Goal: Obtain resource: Download file/media

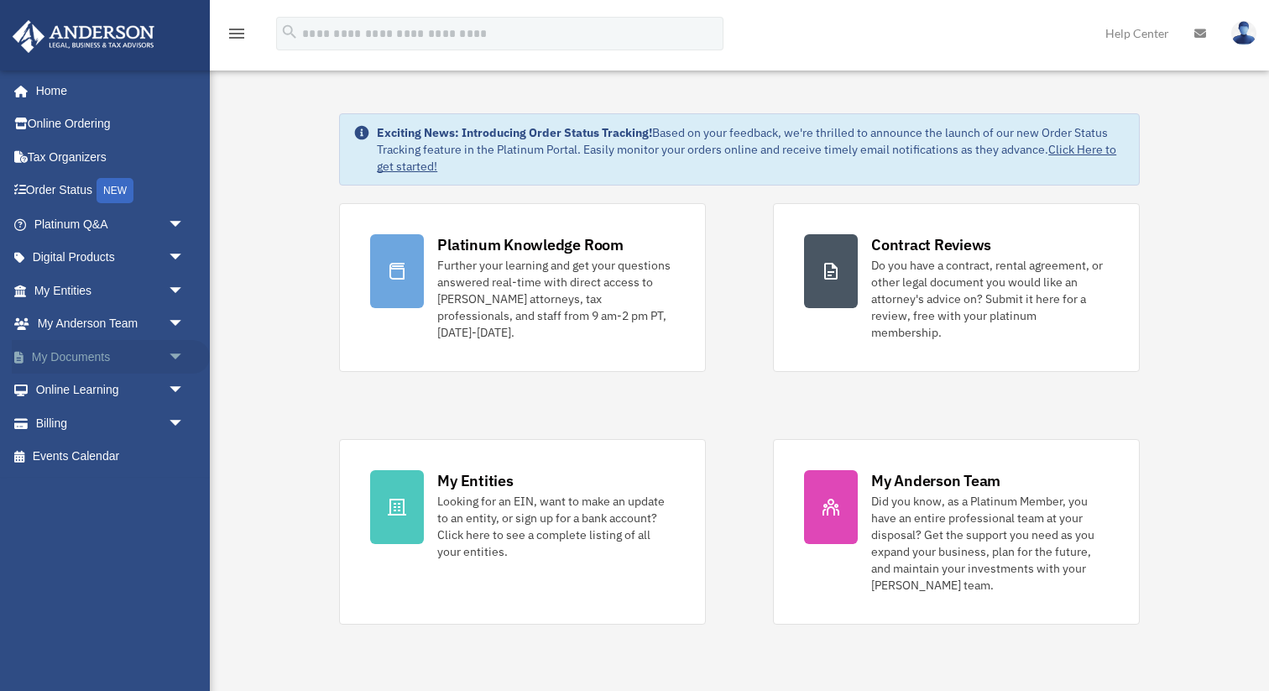
click at [181, 351] on span "arrow_drop_down" at bounding box center [185, 357] width 34 height 34
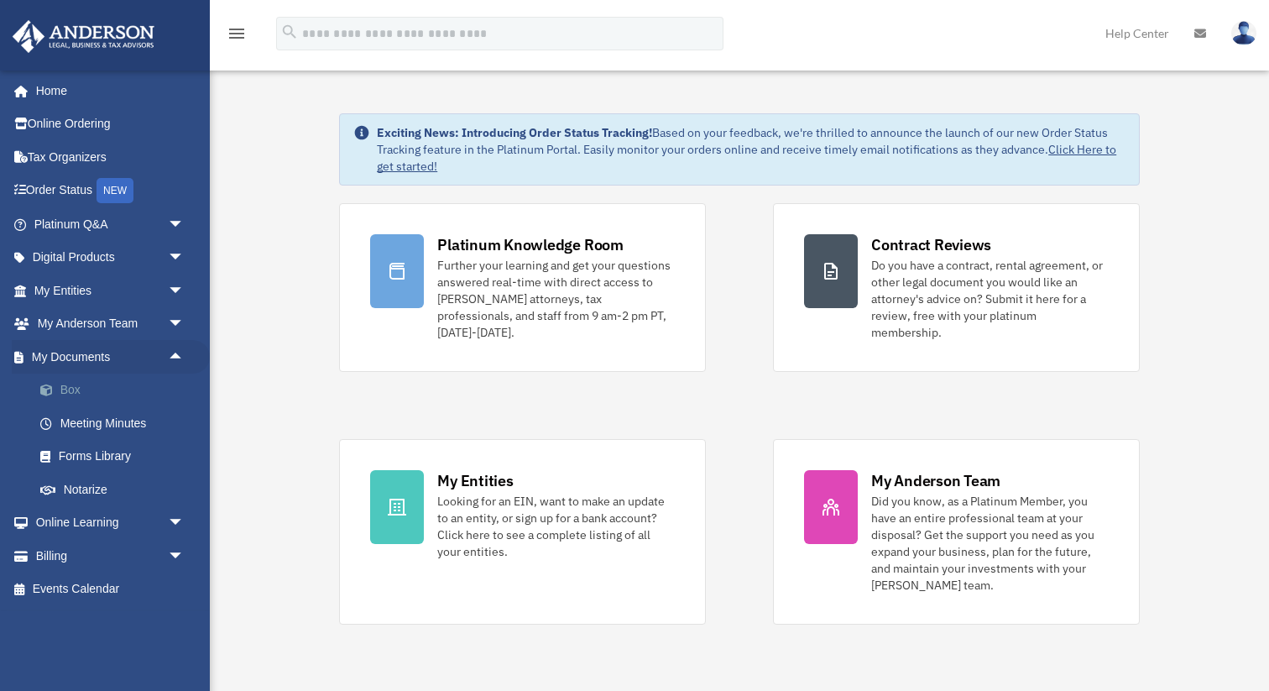
click at [102, 388] on link "Box" at bounding box center [117, 391] width 186 height 34
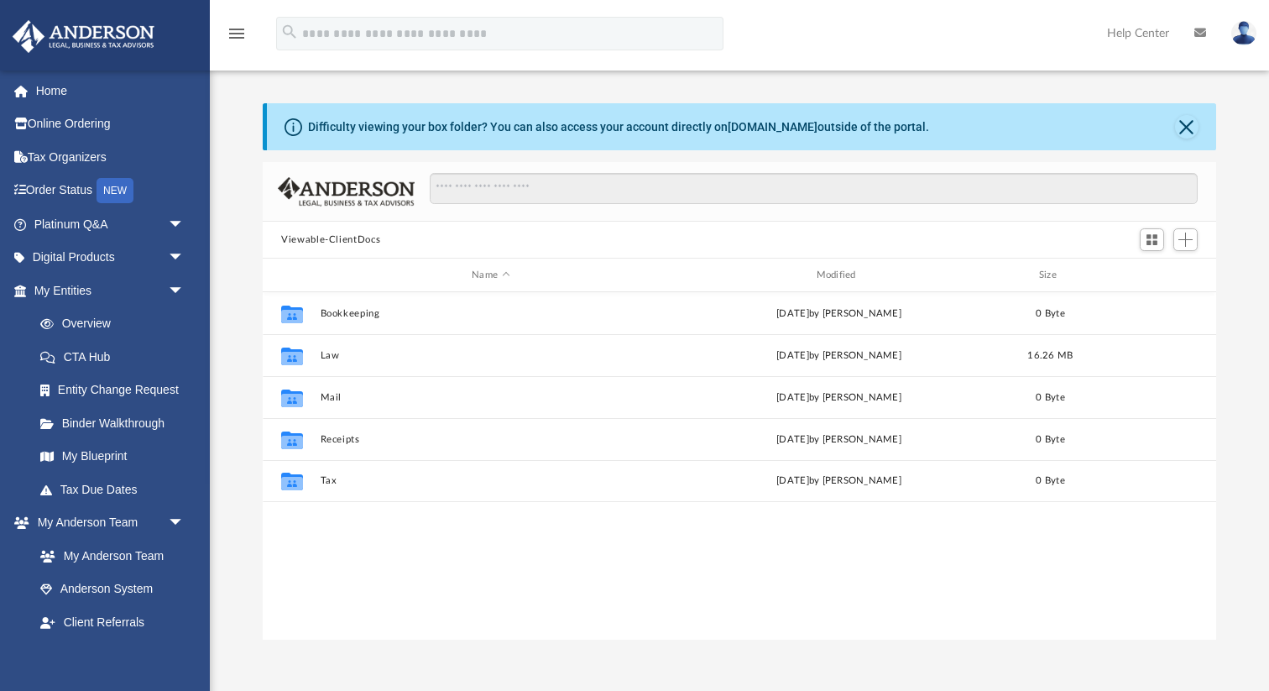
scroll to position [381, 953]
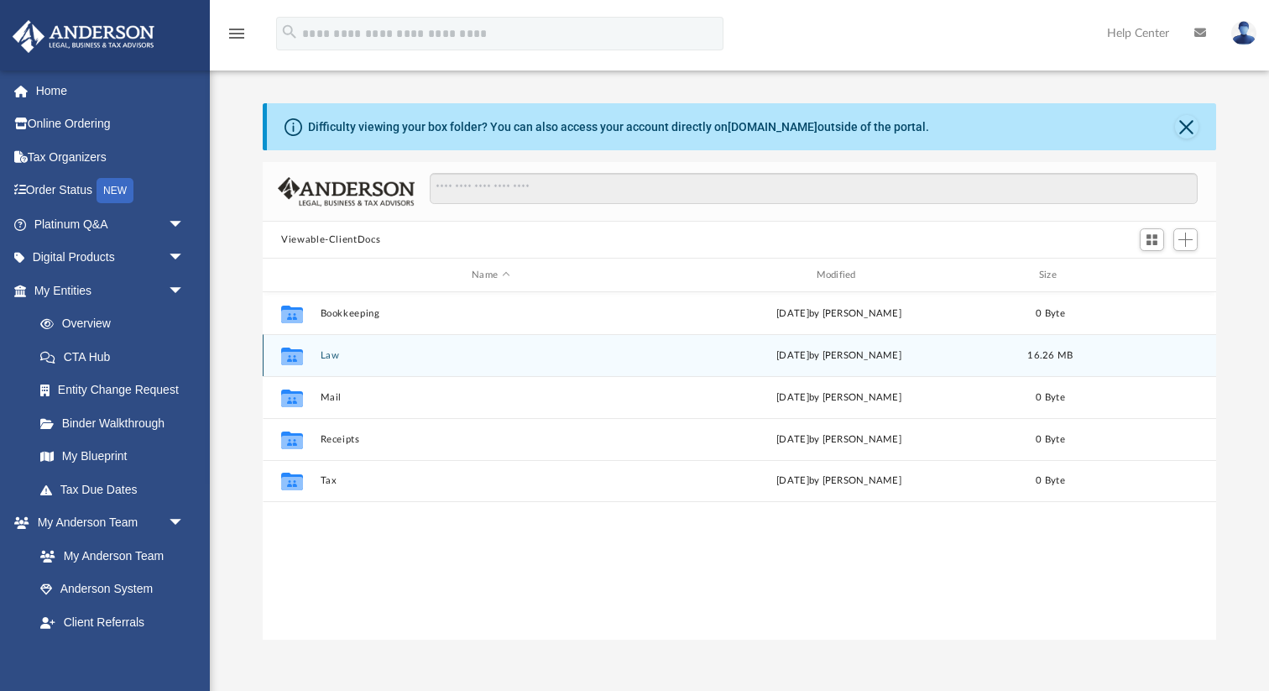
click at [329, 358] on button "Law" at bounding box center [491, 355] width 341 height 11
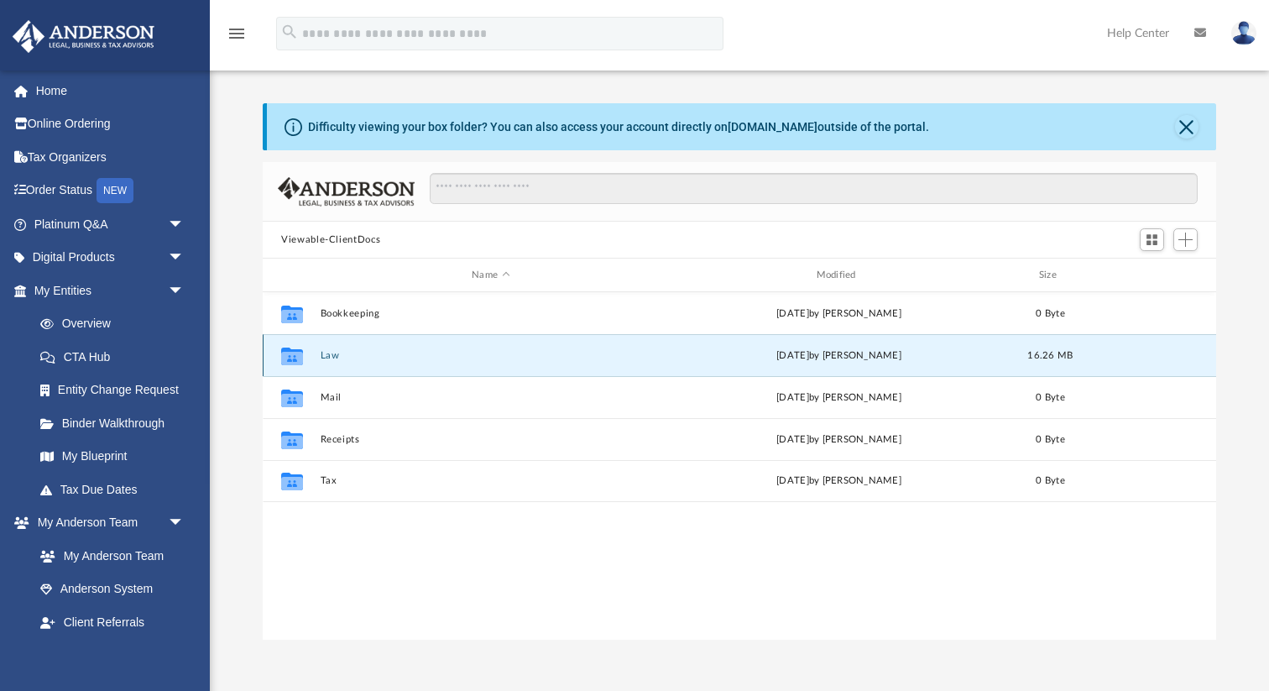
click at [329, 358] on button "Law" at bounding box center [491, 355] width 341 height 11
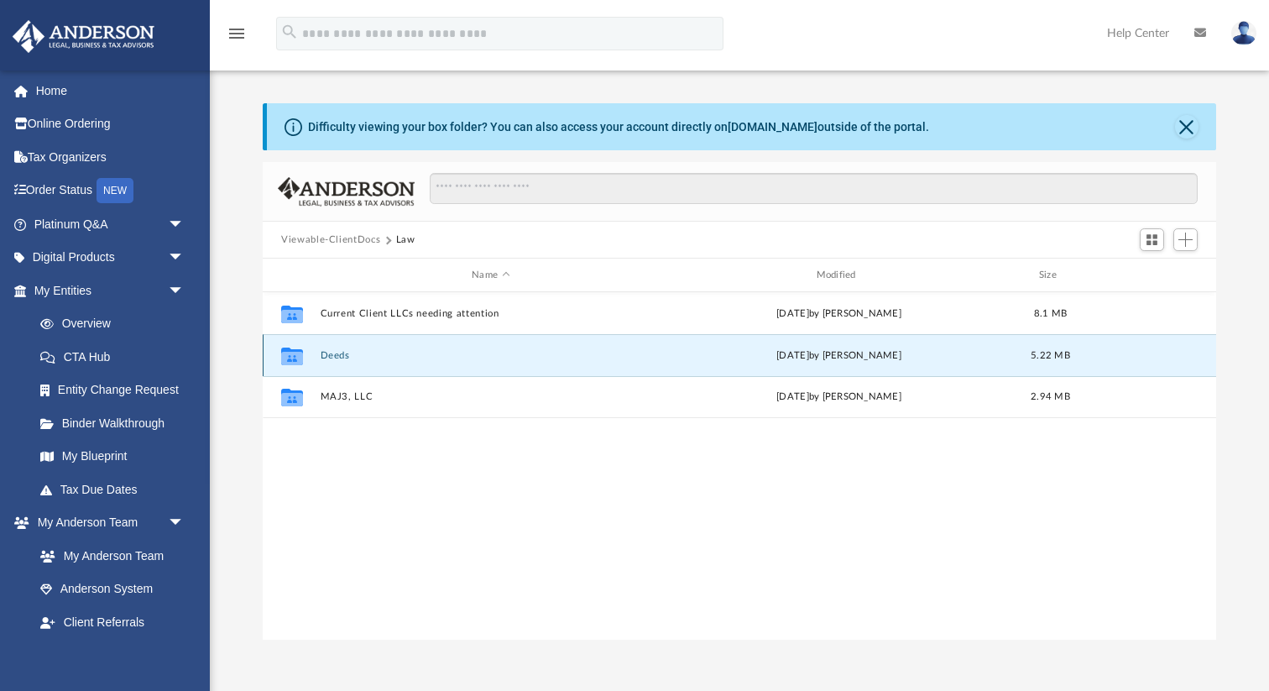
click at [329, 358] on button "Deeds" at bounding box center [491, 355] width 341 height 11
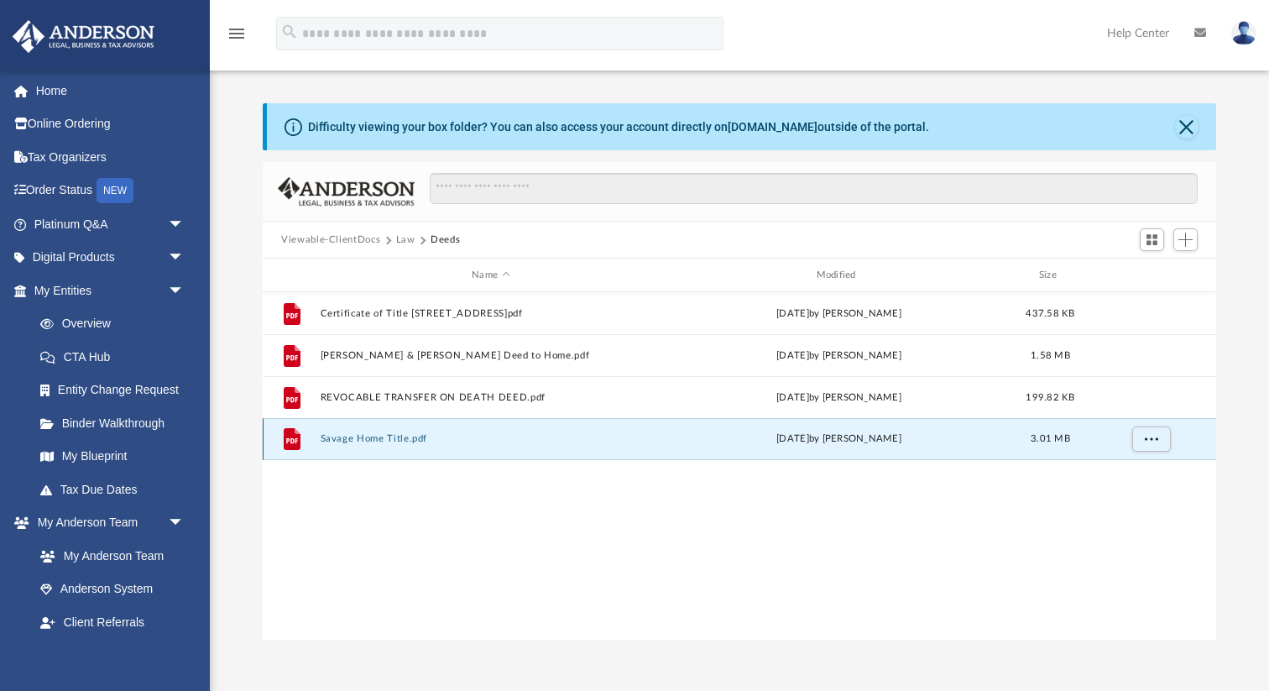
click at [367, 440] on button "Savage Home Title.pdf" at bounding box center [491, 438] width 341 height 11
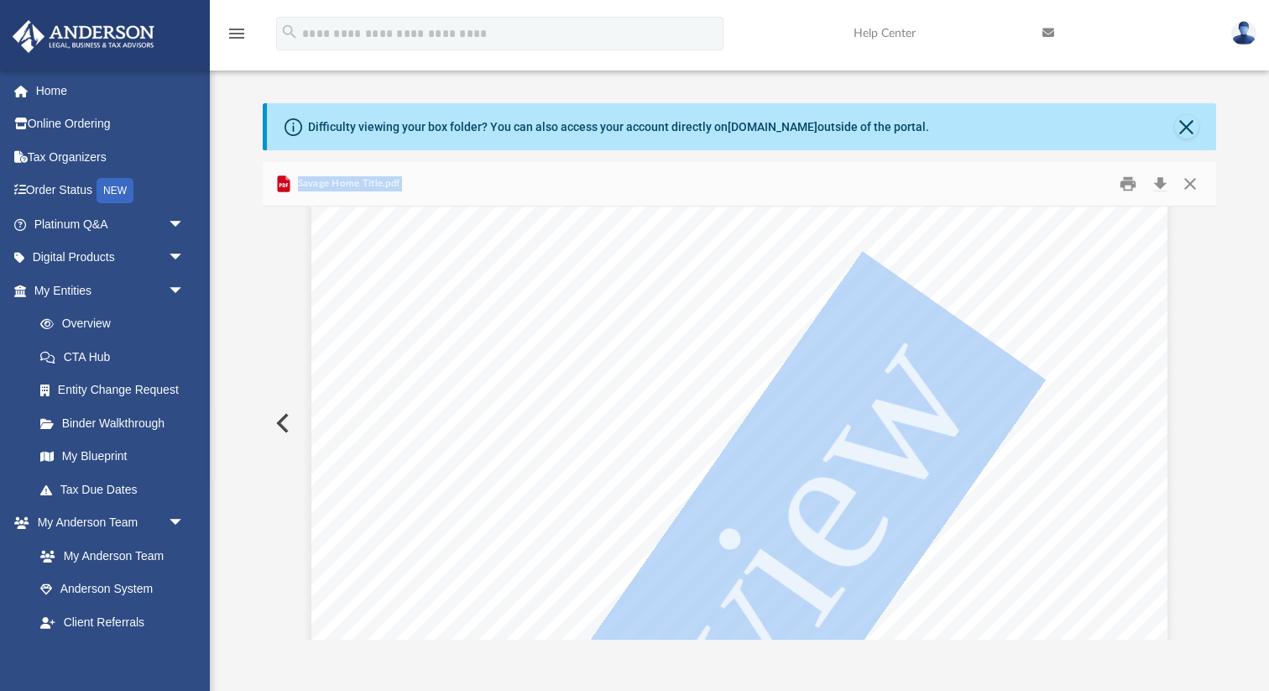
scroll to position [179, 0]
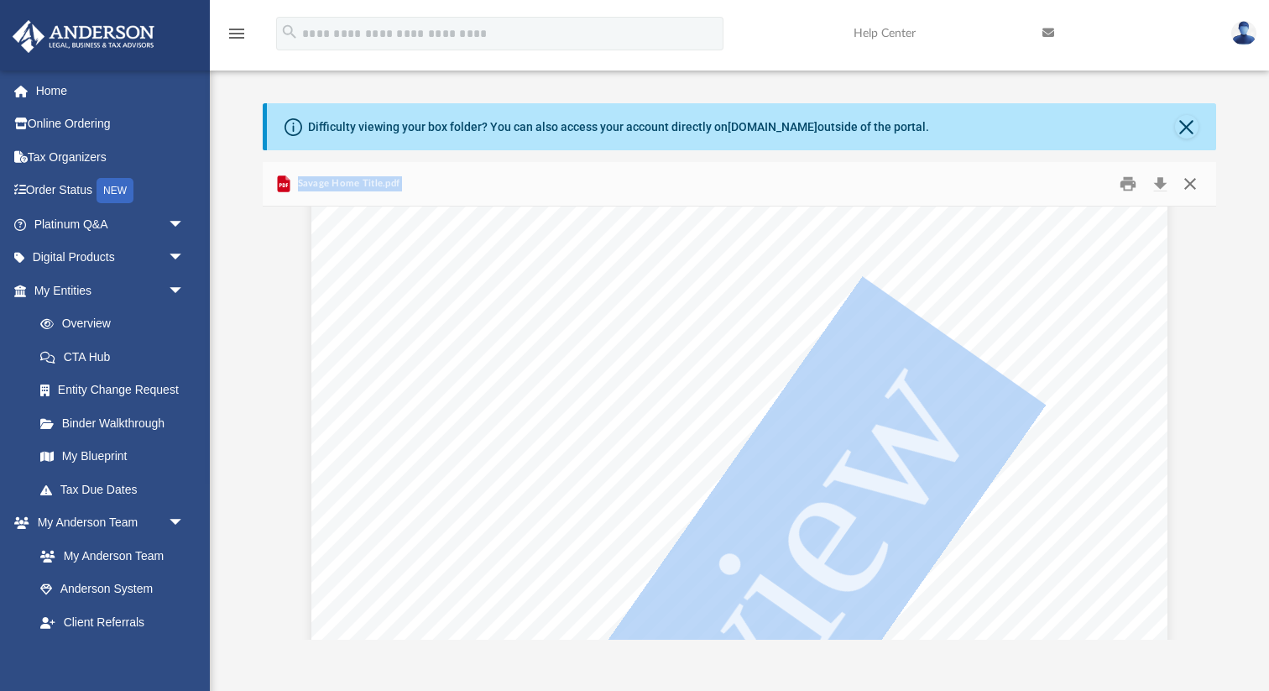
click at [1195, 183] on button "Close" at bounding box center [1190, 184] width 30 height 26
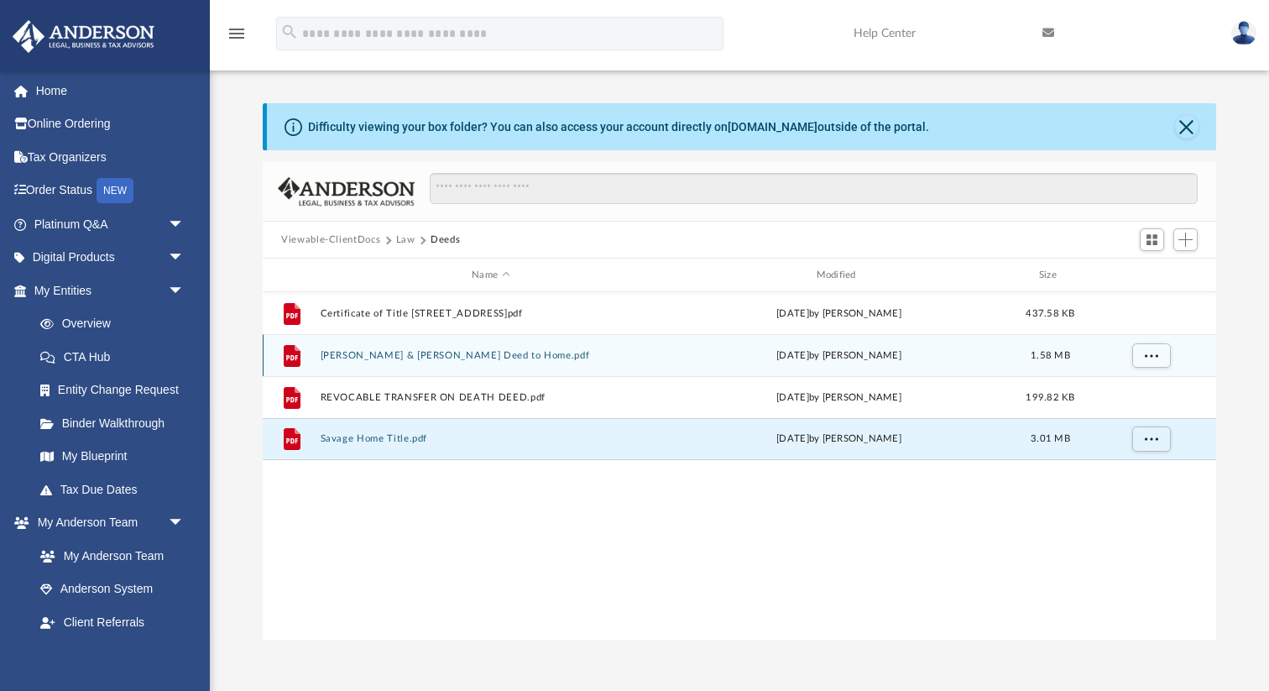
click at [436, 353] on button "[PERSON_NAME] & [PERSON_NAME] Deed to Home.pdf" at bounding box center [491, 355] width 341 height 11
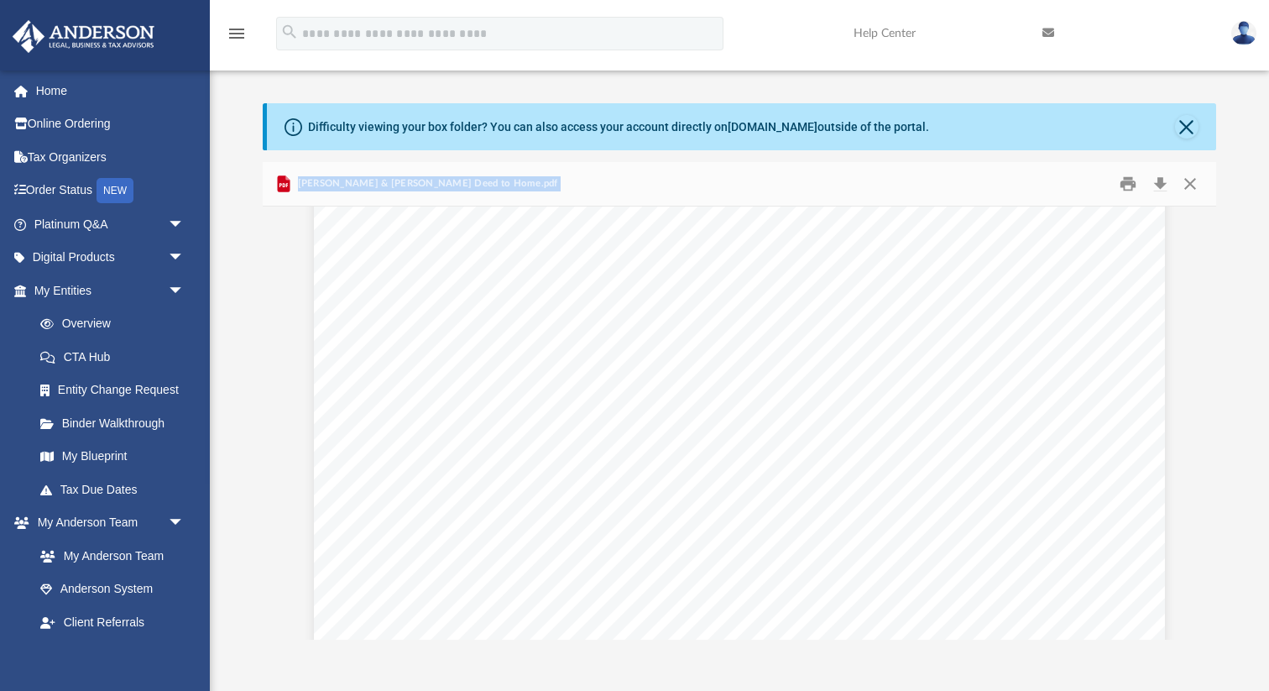
scroll to position [8076, 0]
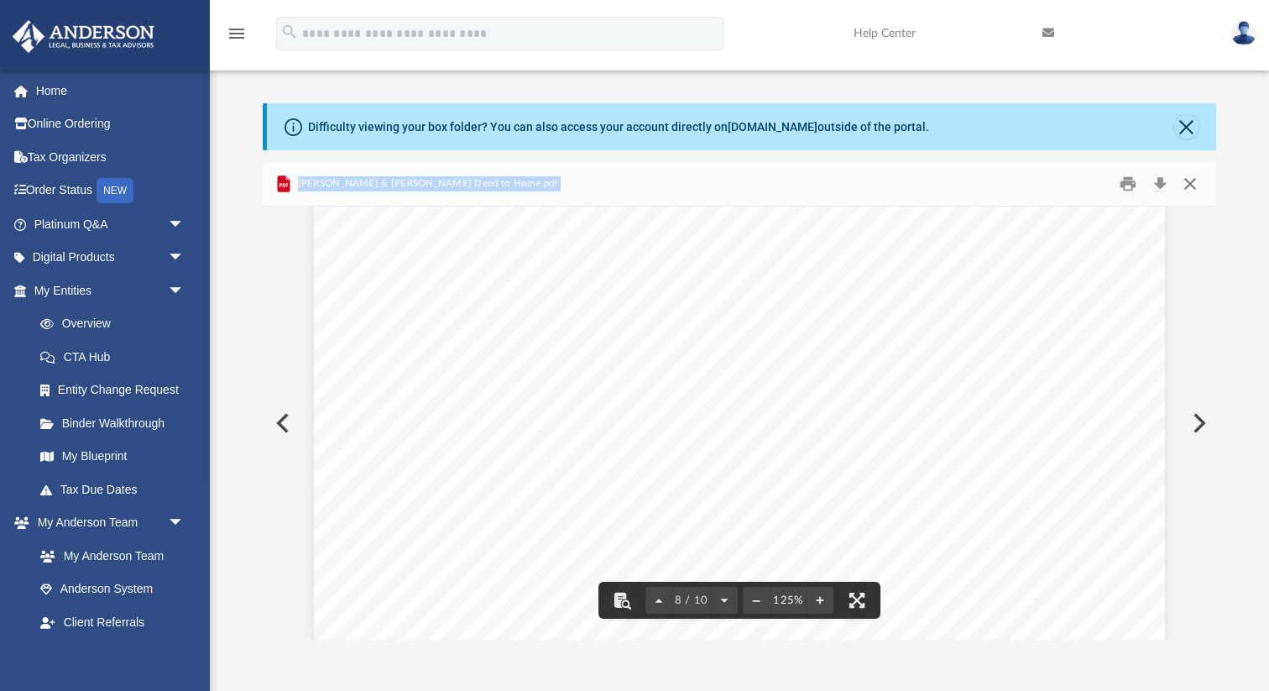
click at [1196, 186] on button "Close" at bounding box center [1190, 184] width 30 height 26
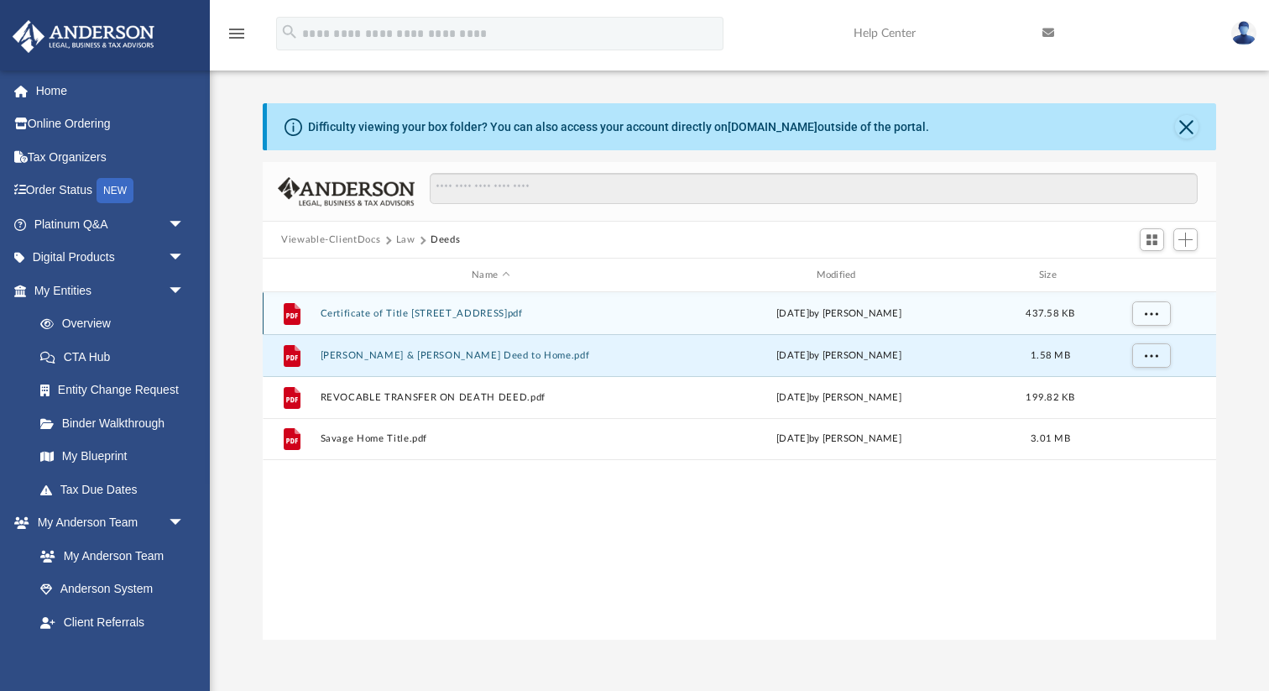
click at [410, 311] on button "Certificate of Title [STREET_ADDRESS]pdf" at bounding box center [491, 313] width 341 height 11
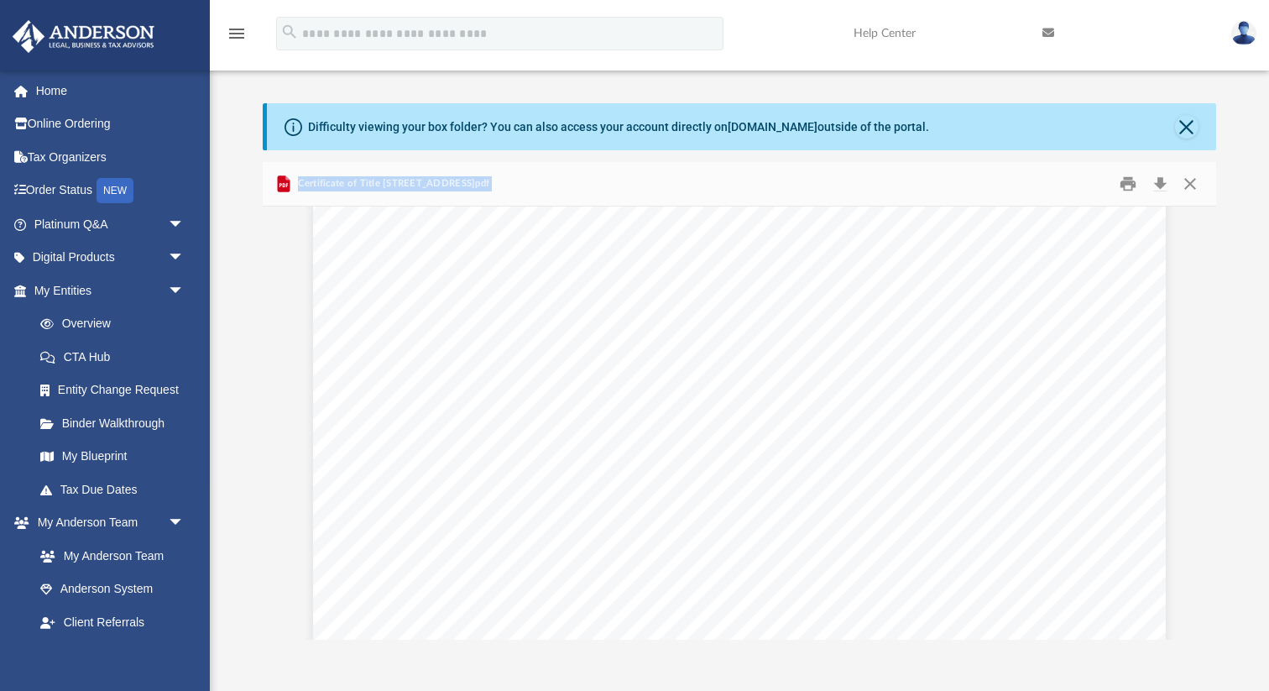
scroll to position [0, 0]
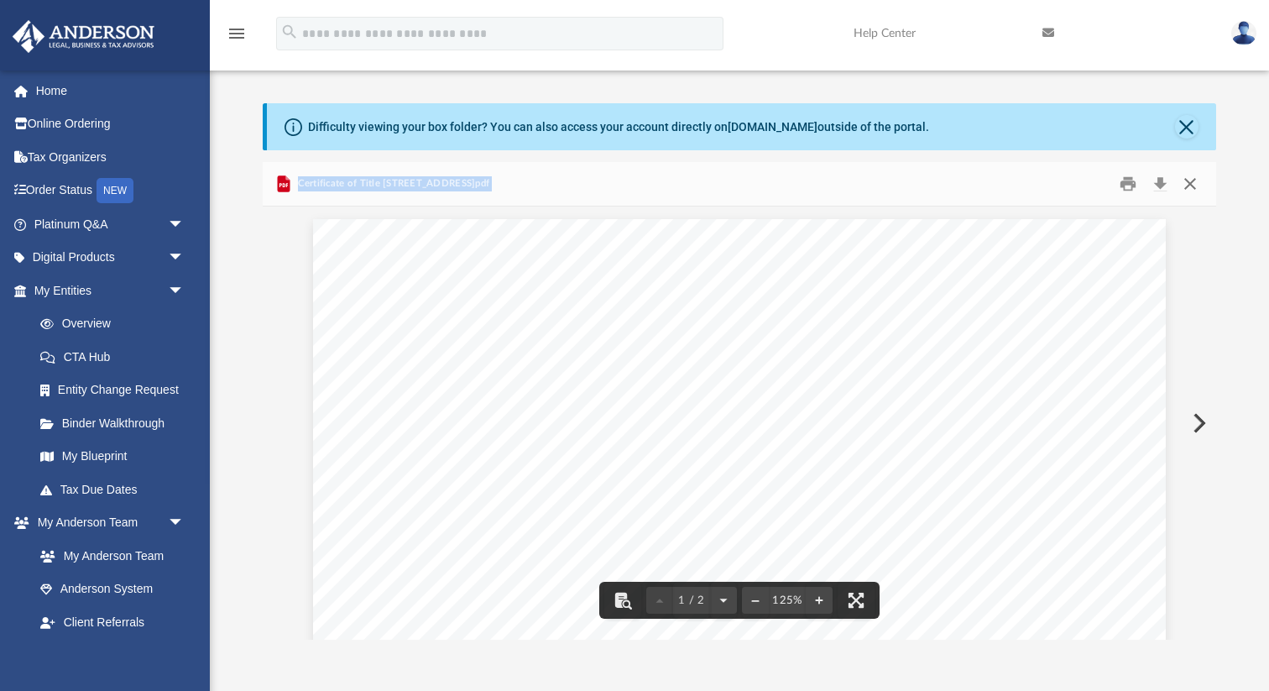
click at [1195, 183] on button "Close" at bounding box center [1190, 184] width 30 height 26
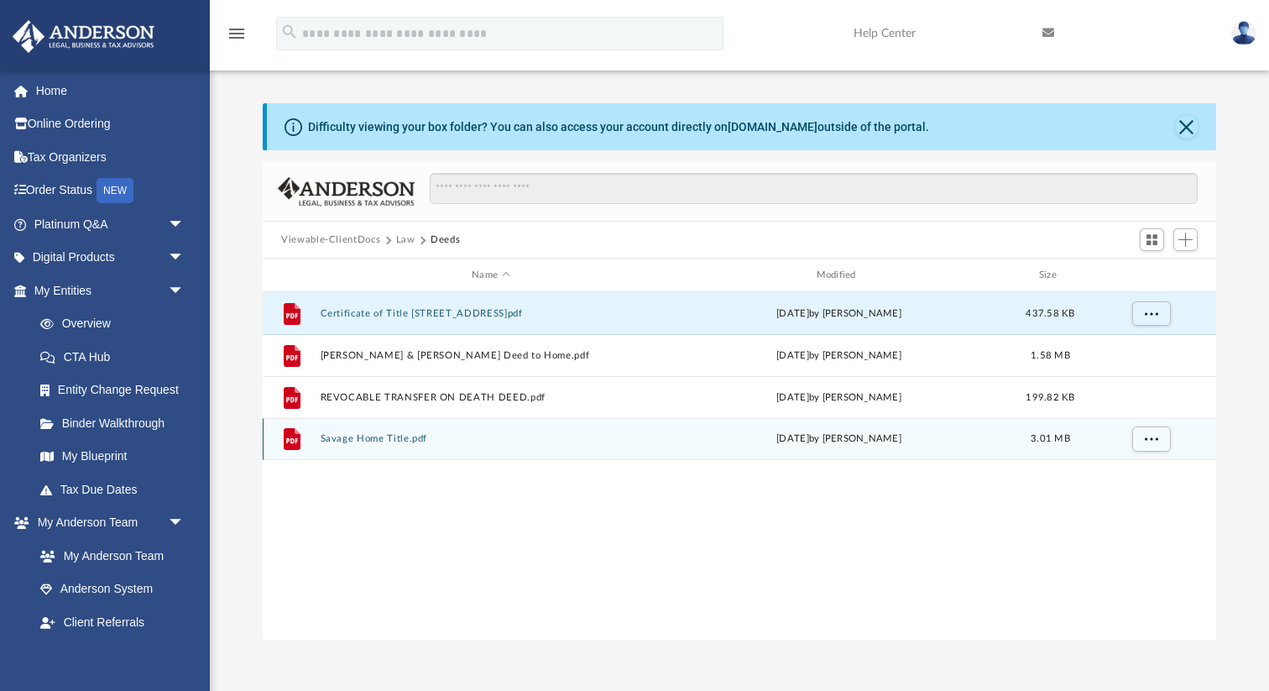
click at [404, 437] on button "Savage Home Title.pdf" at bounding box center [491, 438] width 341 height 11
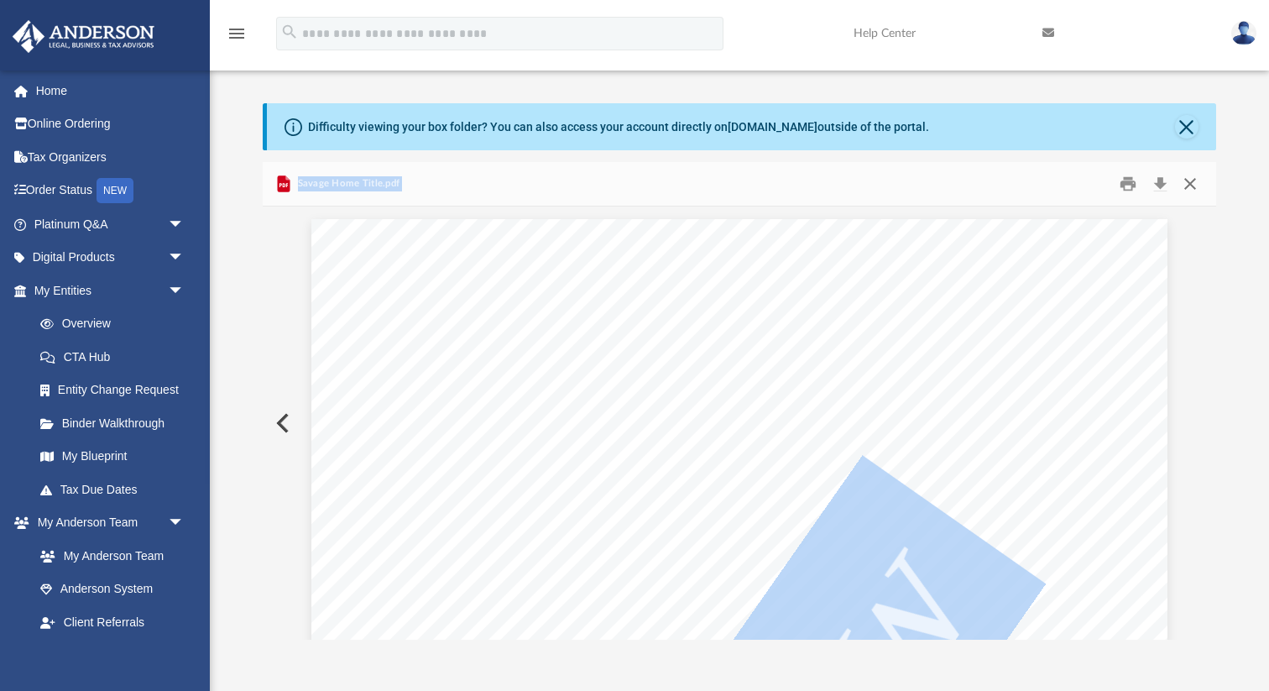
click at [1191, 180] on button "Close" at bounding box center [1190, 184] width 30 height 26
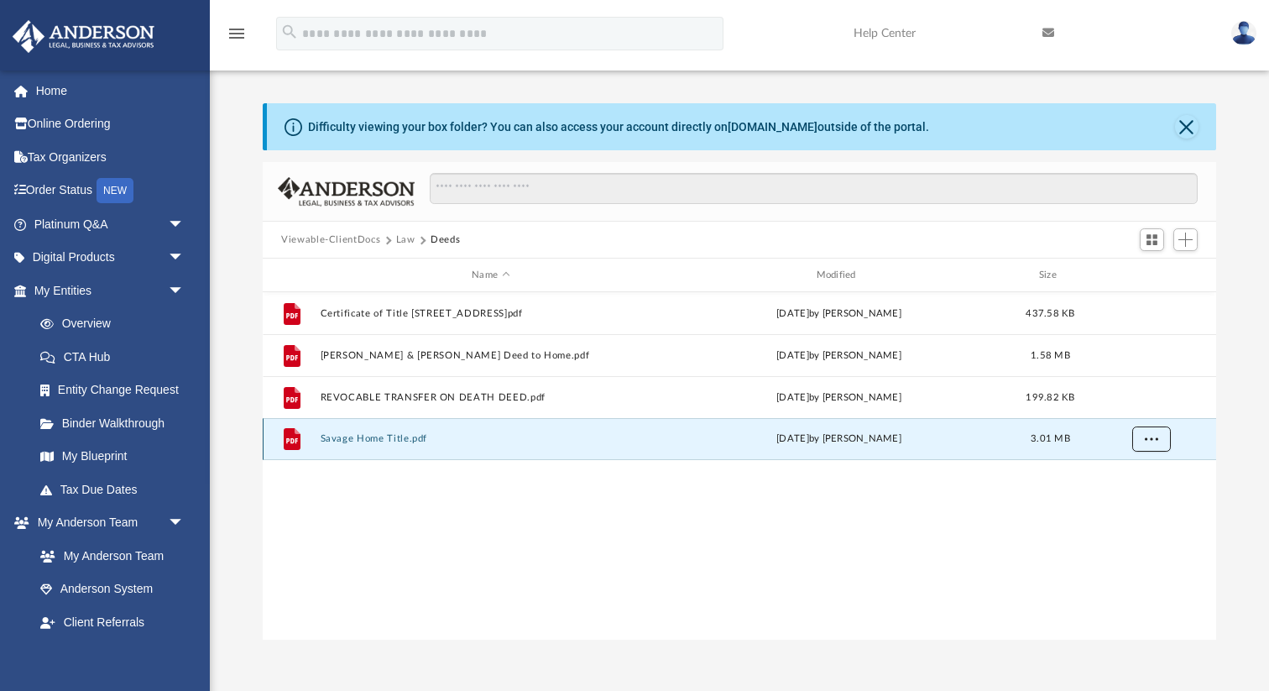
click at [1148, 439] on span "More options" at bounding box center [1151, 438] width 13 height 9
click at [410, 441] on button "Savage Home Title.pdf" at bounding box center [491, 438] width 341 height 11
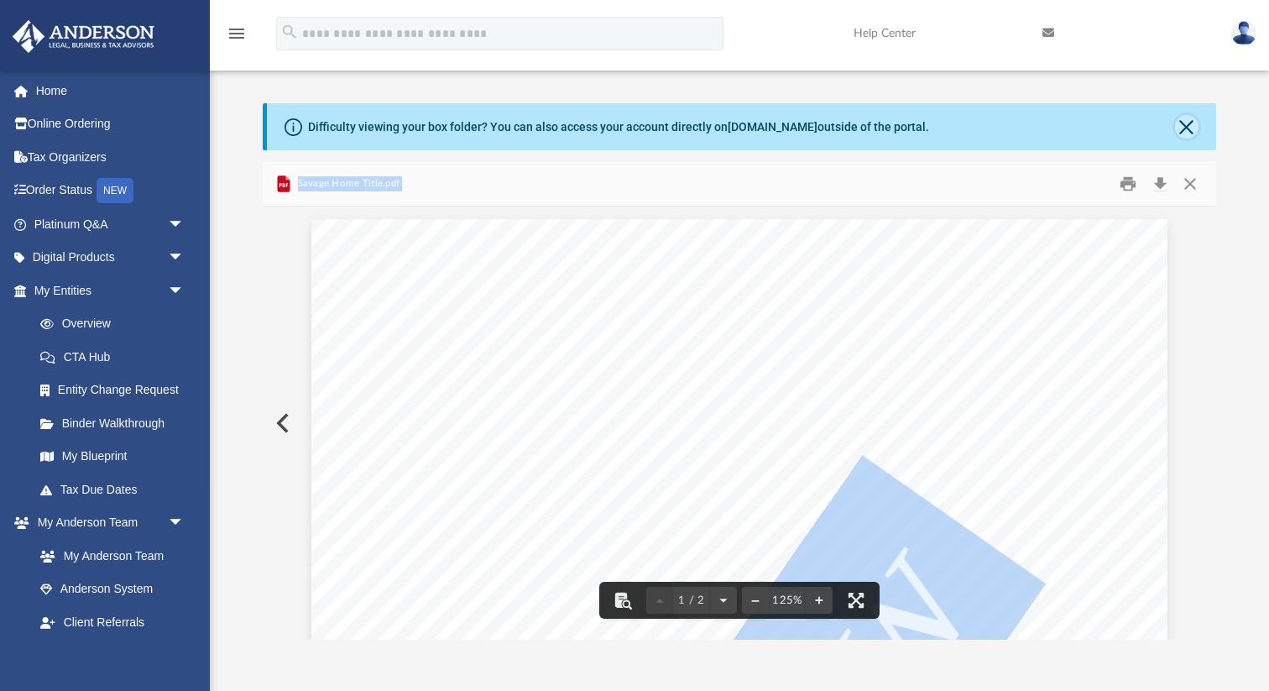
click at [1186, 125] on button "Close" at bounding box center [1187, 127] width 24 height 24
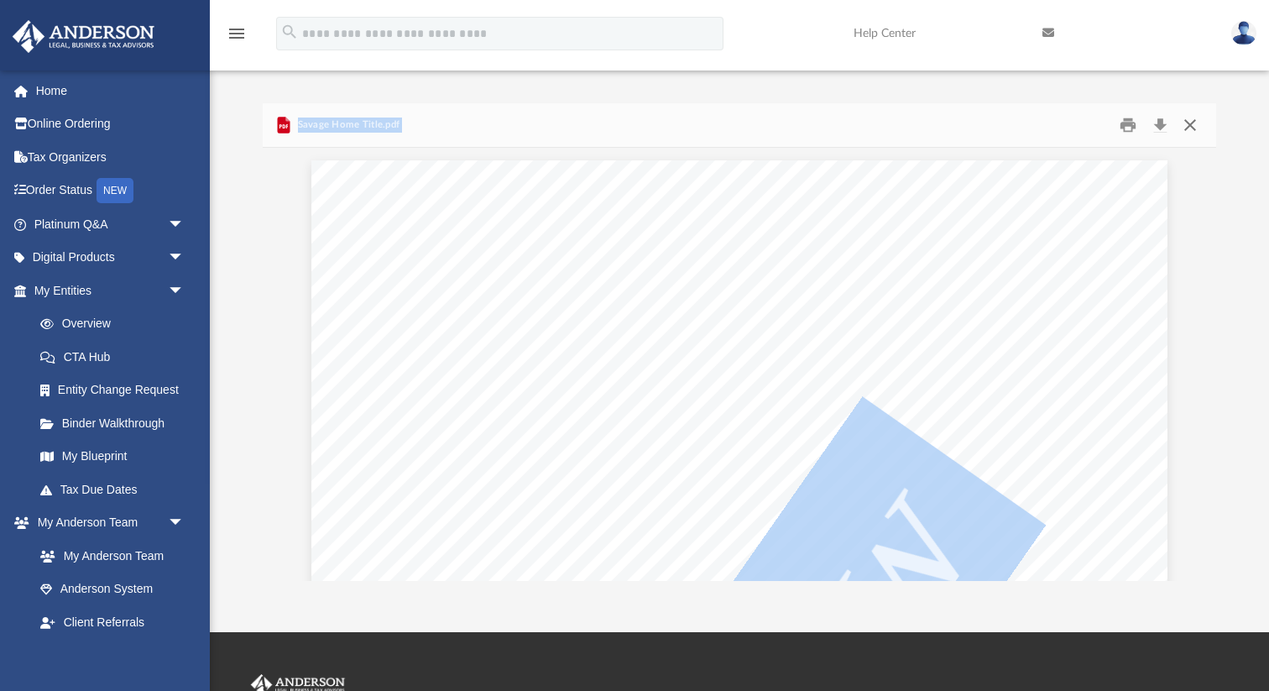
click at [1195, 124] on button "Close" at bounding box center [1190, 125] width 30 height 26
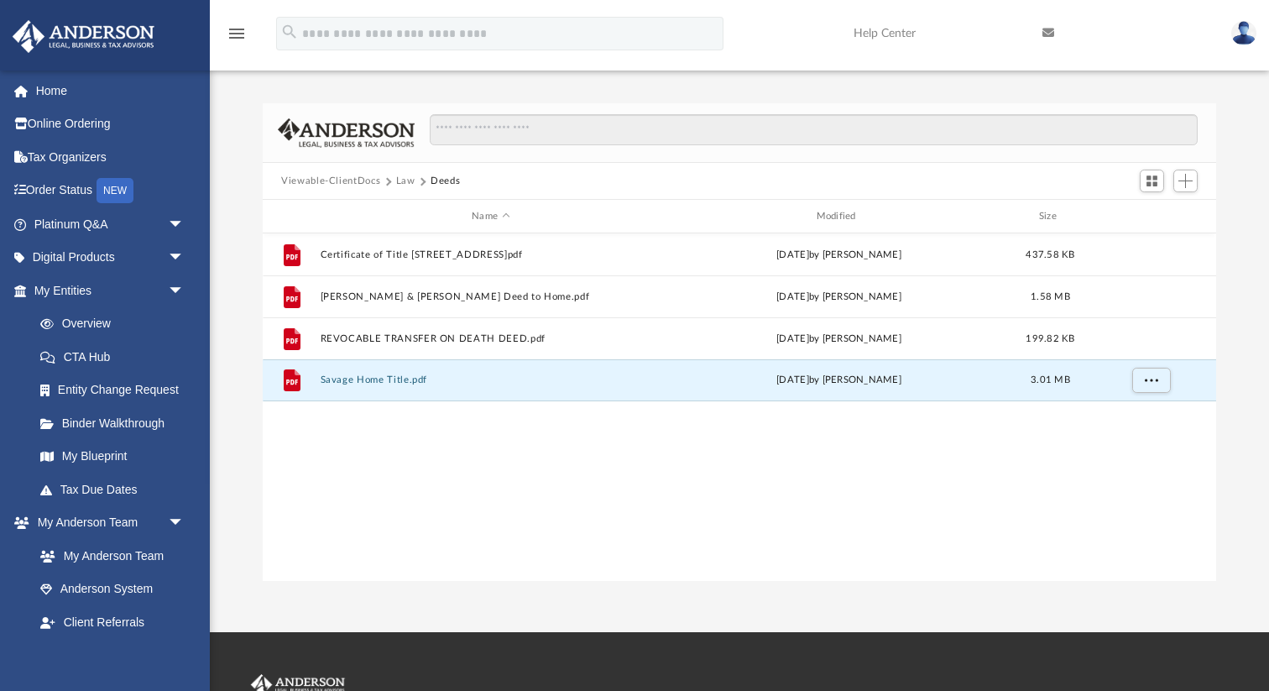
click at [407, 183] on button "Law" at bounding box center [405, 181] width 19 height 15
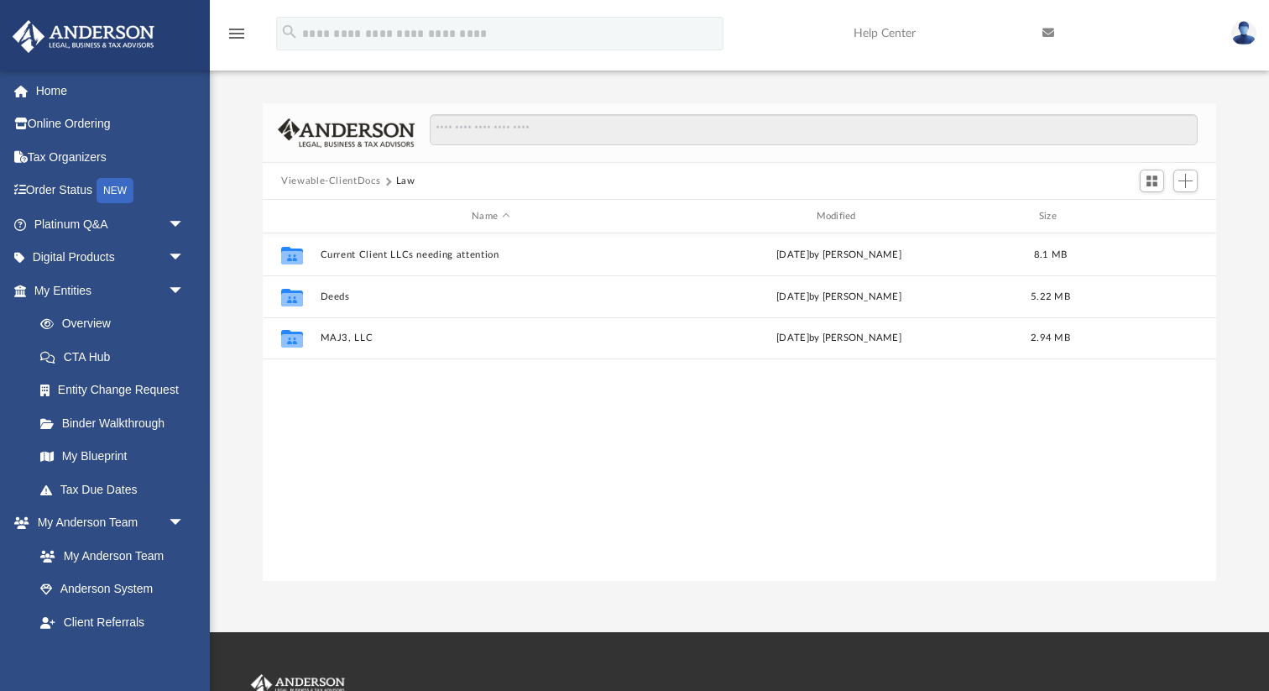
click at [354, 176] on button "Viewable-ClientDocs" at bounding box center [330, 181] width 99 height 15
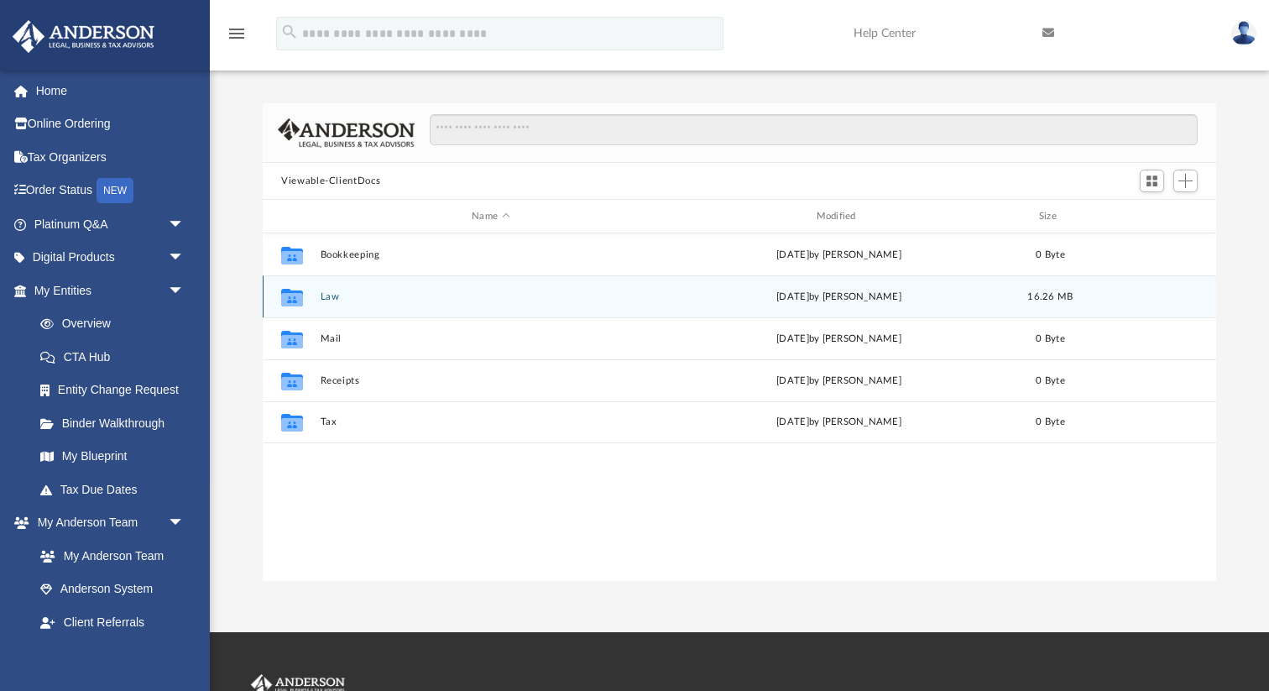
click at [324, 303] on div "Collaborated Folder Law [DATE] by [PERSON_NAME] 16.26 MB" at bounding box center [739, 296] width 953 height 42
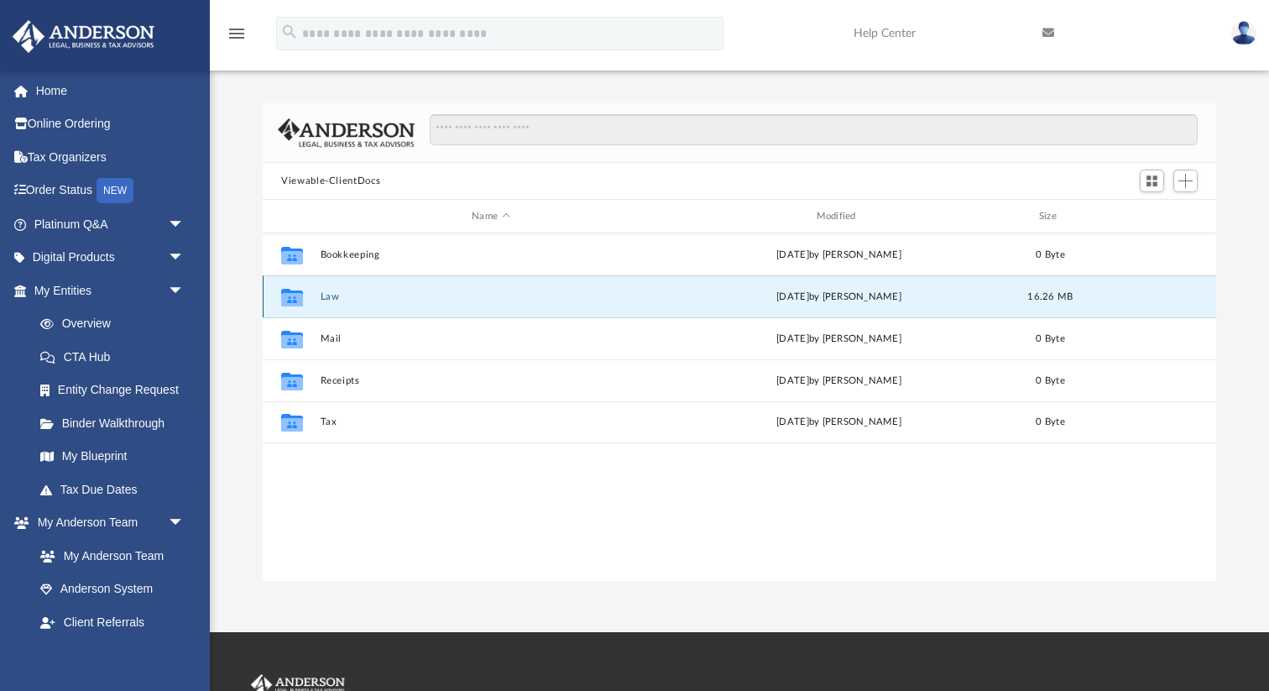
click at [324, 303] on div "Collaborated Folder Law [DATE] by [PERSON_NAME] 16.26 MB" at bounding box center [739, 296] width 953 height 42
click at [335, 291] on button "Law" at bounding box center [491, 296] width 341 height 11
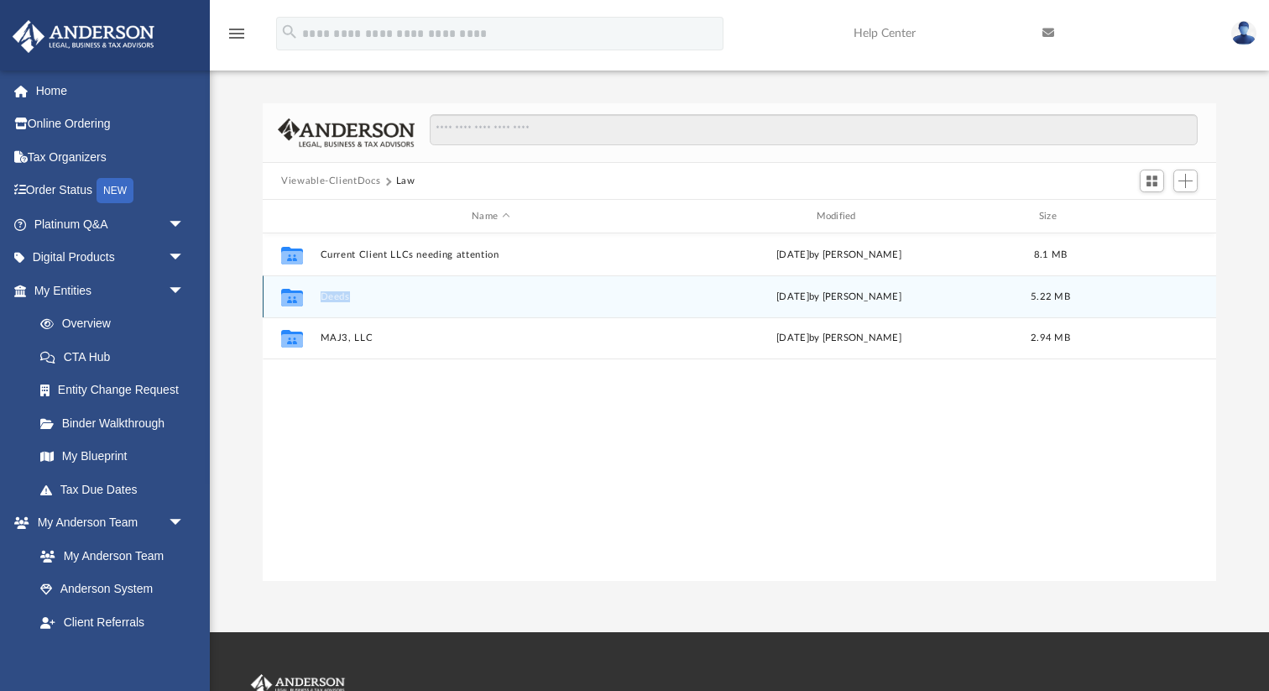
click at [430, 315] on div "Collaborated Folder Deeds [DATE] by [PERSON_NAME] 5.22 MB" at bounding box center [739, 296] width 953 height 42
